Goal: Download file/media

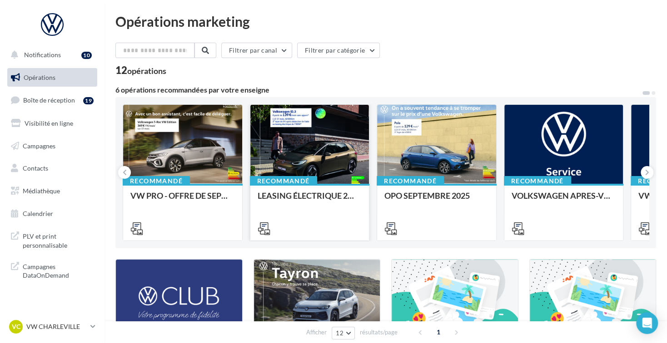
click at [322, 163] on div at bounding box center [309, 145] width 119 height 80
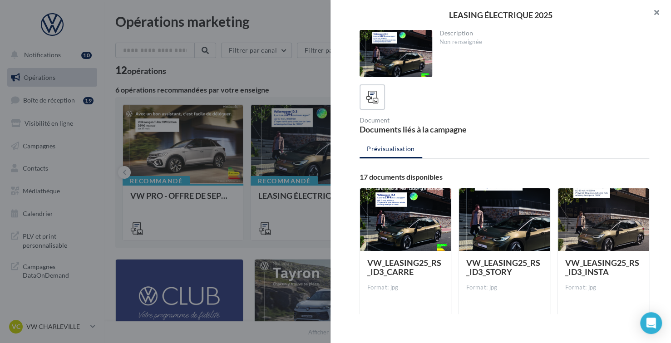
click at [655, 9] on button "button" at bounding box center [653, 13] width 36 height 27
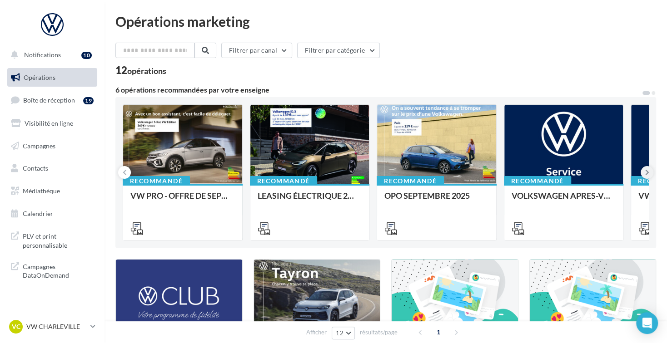
click at [648, 175] on icon at bounding box center [647, 172] width 4 height 9
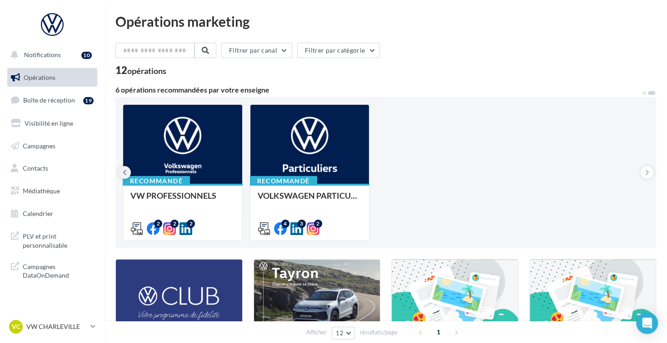
click at [124, 177] on icon at bounding box center [125, 172] width 4 height 9
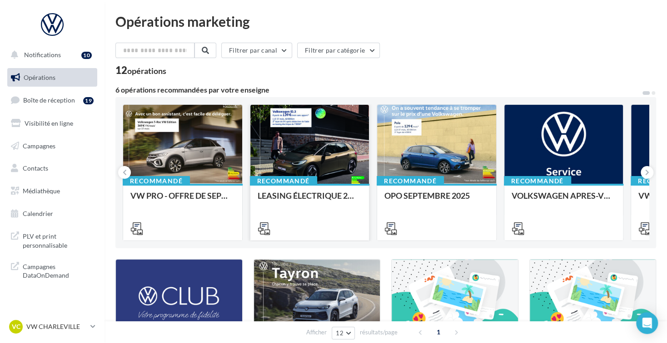
click at [306, 146] on div at bounding box center [309, 145] width 119 height 80
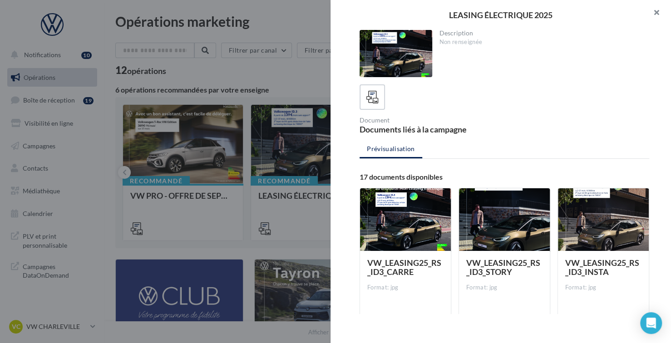
click at [652, 14] on button "button" at bounding box center [653, 13] width 36 height 27
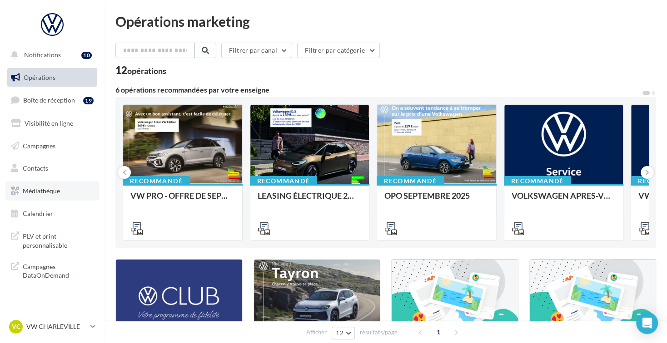
click at [59, 198] on link "Médiathèque" at bounding box center [52, 191] width 94 height 19
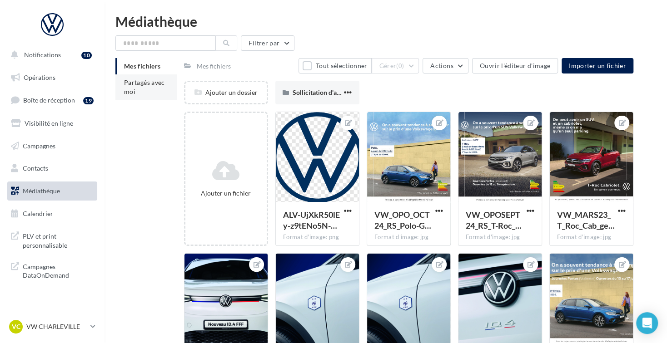
click at [139, 88] on li "Partagés avec moi" at bounding box center [145, 87] width 61 height 25
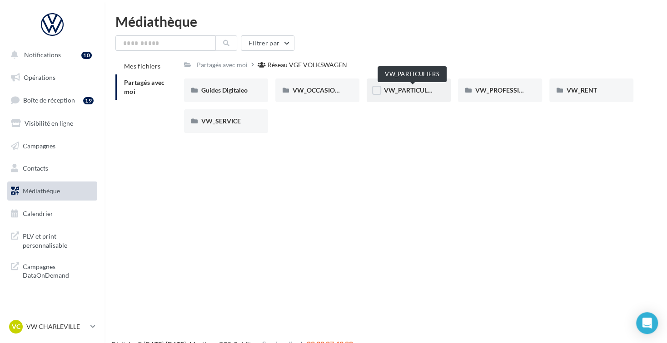
click at [407, 89] on span "VW_PARTICULIERS" at bounding box center [412, 90] width 57 height 8
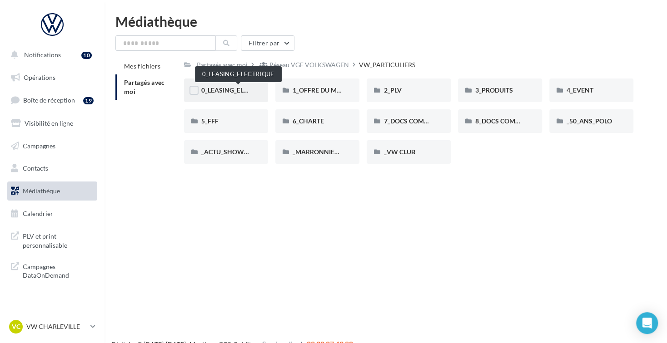
click at [229, 91] on span "0_LEASING_ELECTRIQUE" at bounding box center [237, 90] width 73 height 8
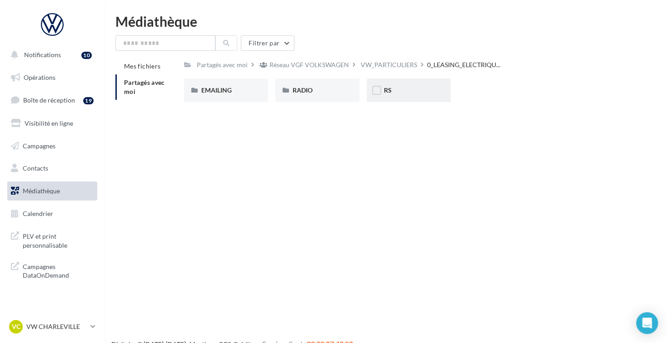
click at [395, 95] on div "RS" at bounding box center [409, 90] width 50 height 9
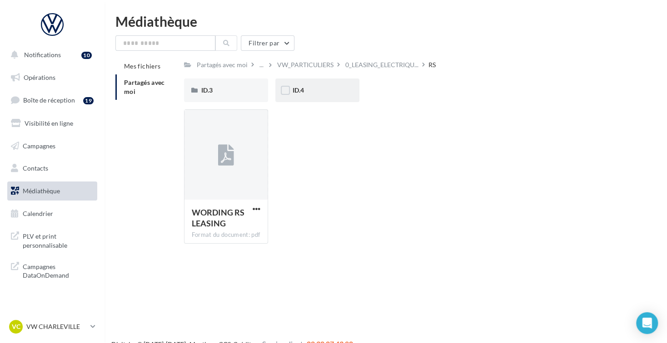
click at [318, 93] on div "ID.4" at bounding box center [318, 90] width 50 height 9
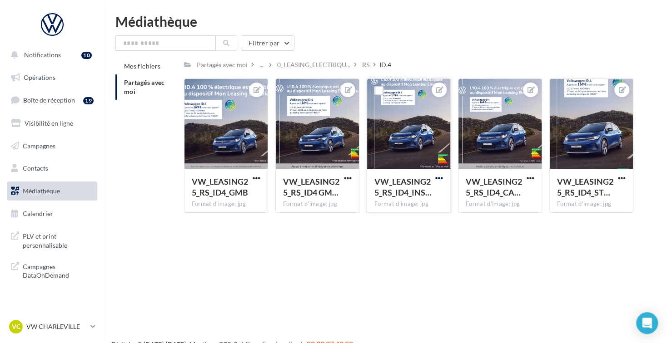
click at [436, 178] on span "button" at bounding box center [439, 178] width 8 height 8
click at [416, 219] on button "Télécharger" at bounding box center [397, 220] width 96 height 24
click at [61, 328] on p "VW CHARLEVILLE" at bounding box center [56, 327] width 60 height 9
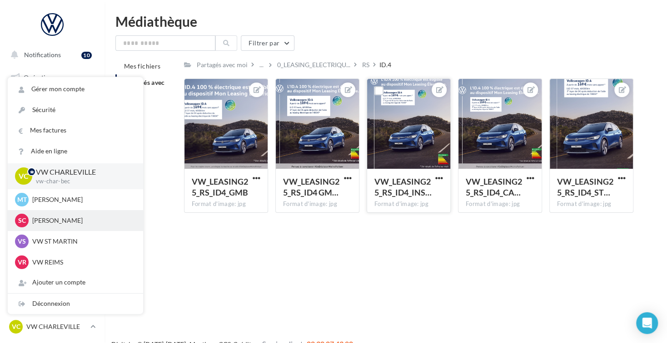
click at [72, 219] on p "SK CHARLEVILLE" at bounding box center [82, 220] width 100 height 9
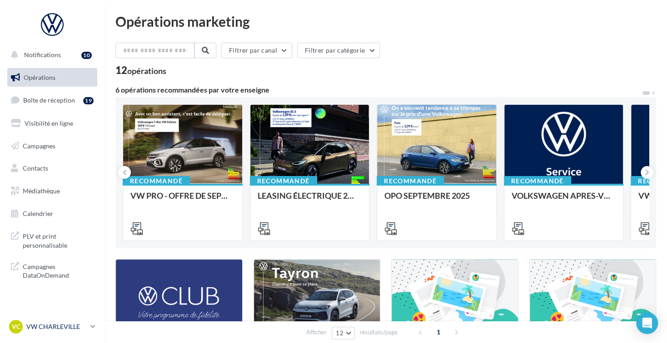
click at [77, 328] on p "VW CHARLEVILLE" at bounding box center [56, 327] width 60 height 9
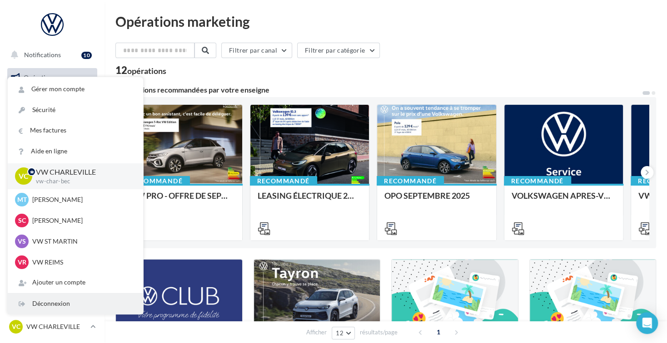
click at [78, 302] on div "Déconnexion" at bounding box center [75, 304] width 135 height 20
